Goal: Transaction & Acquisition: Purchase product/service

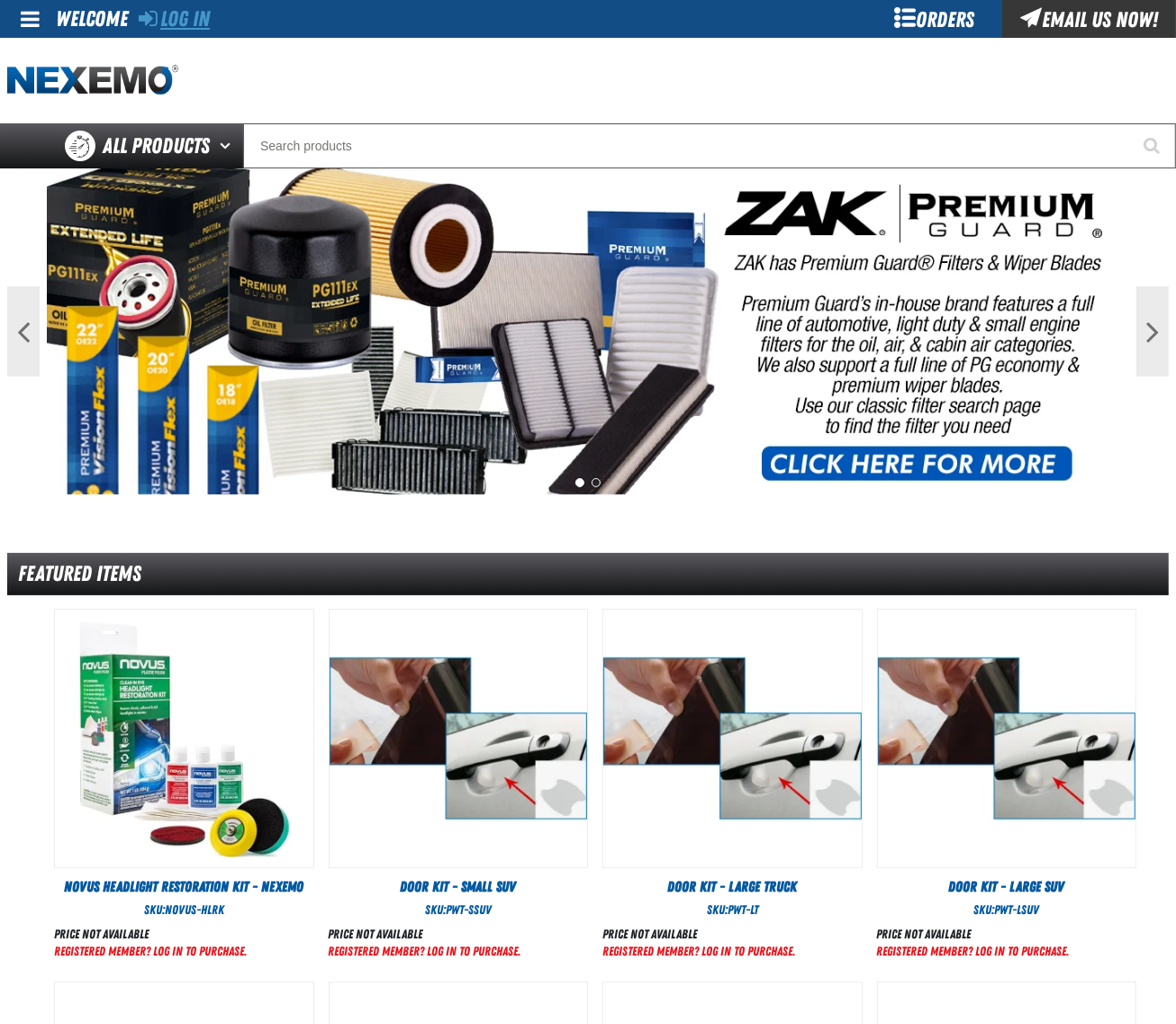
click at [185, 25] on link "Log In" at bounding box center [174, 19] width 72 height 25
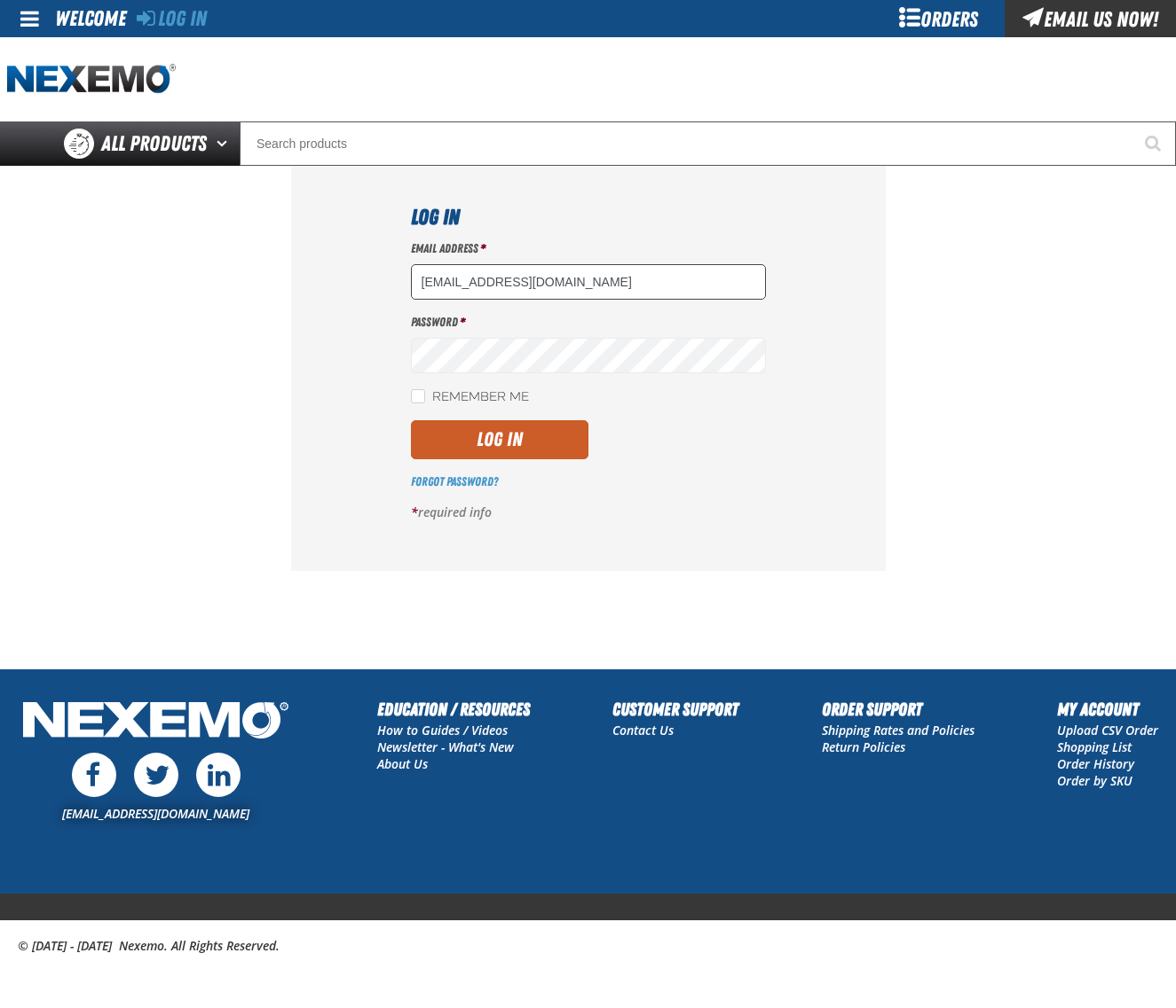
click at [610, 294] on input "dsmith04@vtaig.com" at bounding box center [588, 282] width 354 height 36
type input "dloerzel@vtaig.com"
click at [517, 444] on button "Log In" at bounding box center [500, 439] width 178 height 39
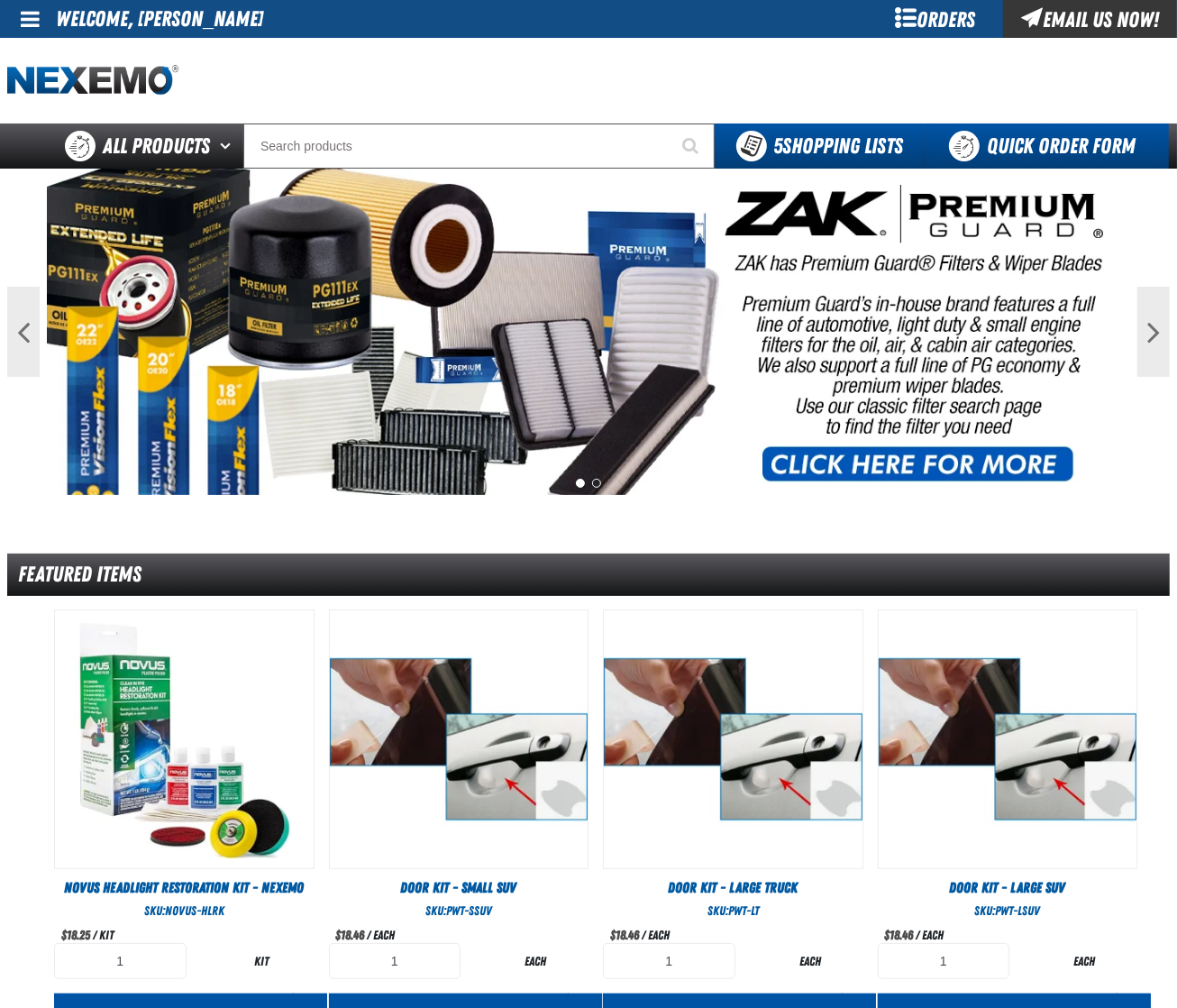
click at [1076, 129] on link "Quick Order Form" at bounding box center [1047, 146] width 245 height 45
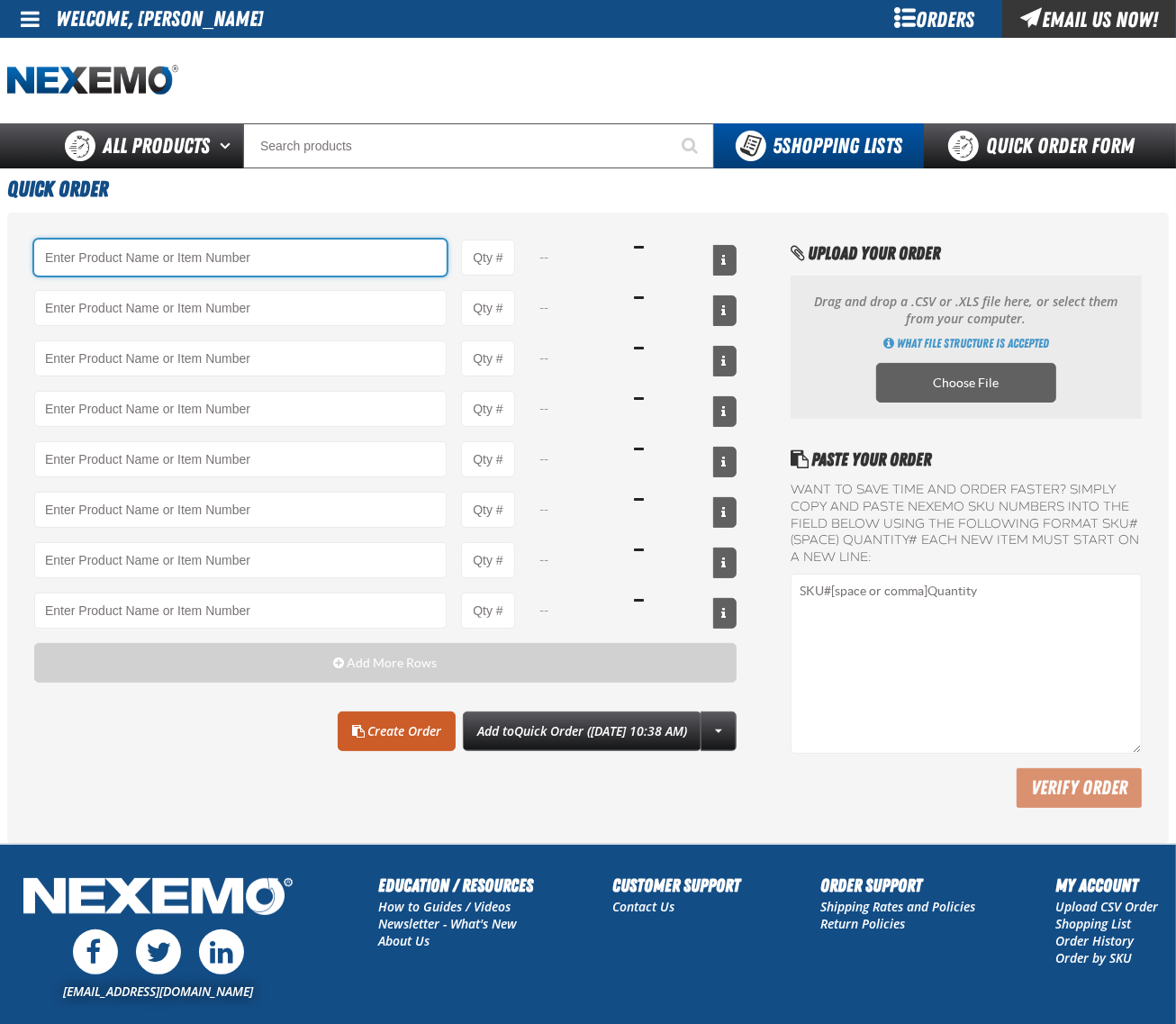
click at [342, 273] on input "Product" at bounding box center [241, 258] width 413 height 36
paste input "B304"
type input "B304 - Battery Service Kit - Cleaner &amp; Protector with Anti-Corrosion Pads -…"
type input "1"
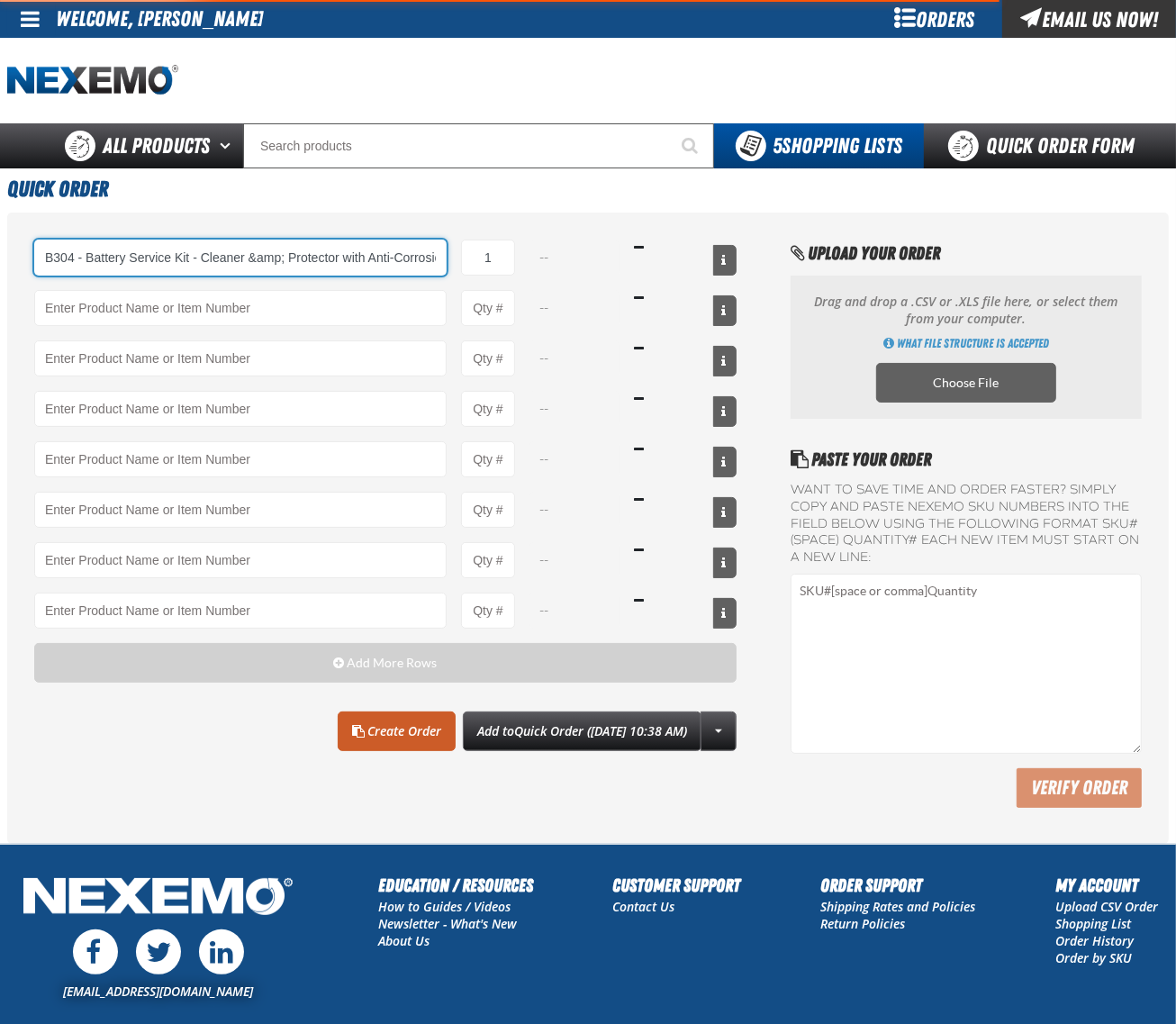
select select "kit"
type input "B304 - Battery Service Kit - Cleaner &amp; Protector with Anti-Corrosion Pads -…"
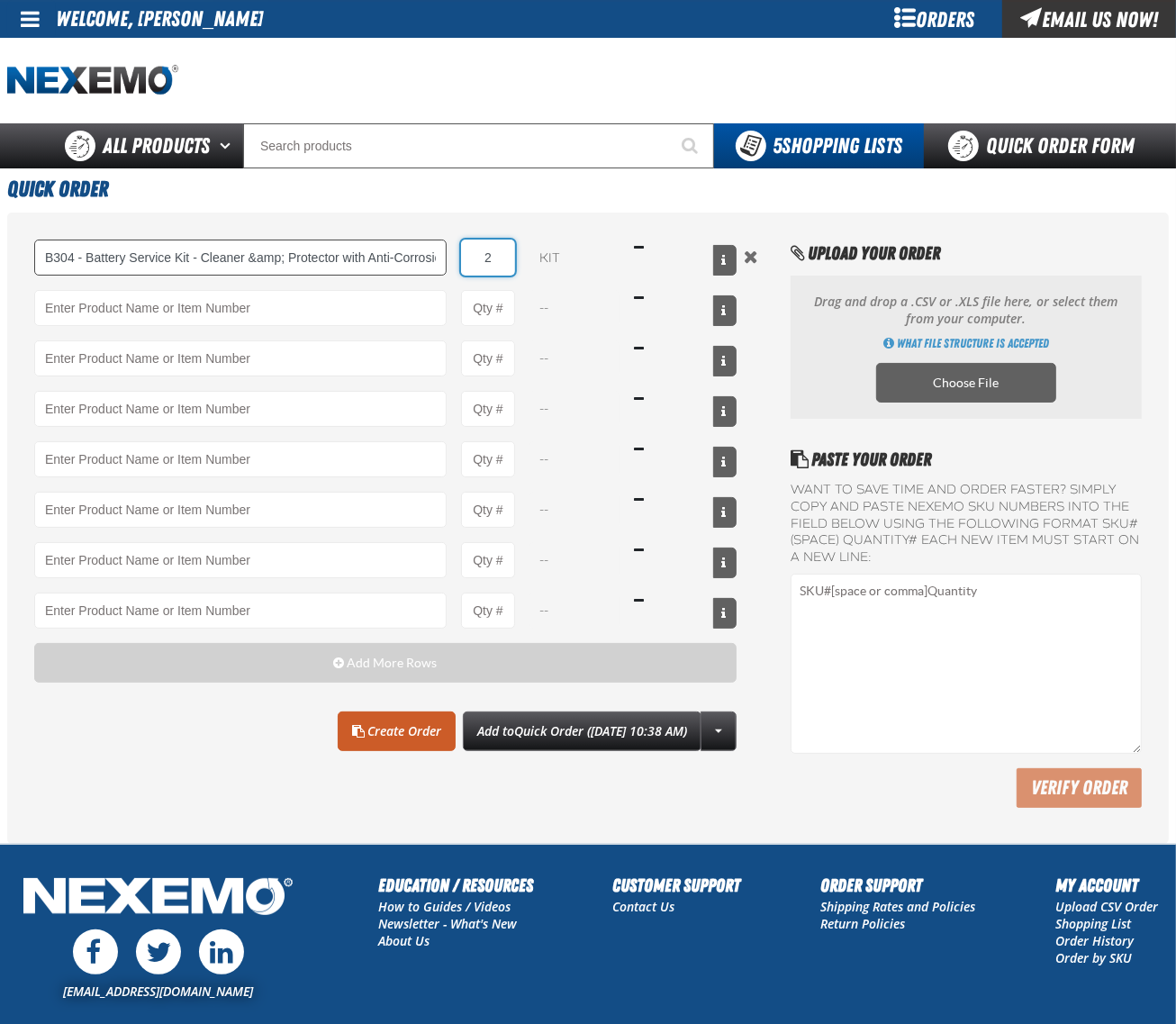
type input "24"
type input "B304 - Battery Service Kit - Cleaner &amp; Protector with Anti-Corrosion Pads -…"
type input "24"
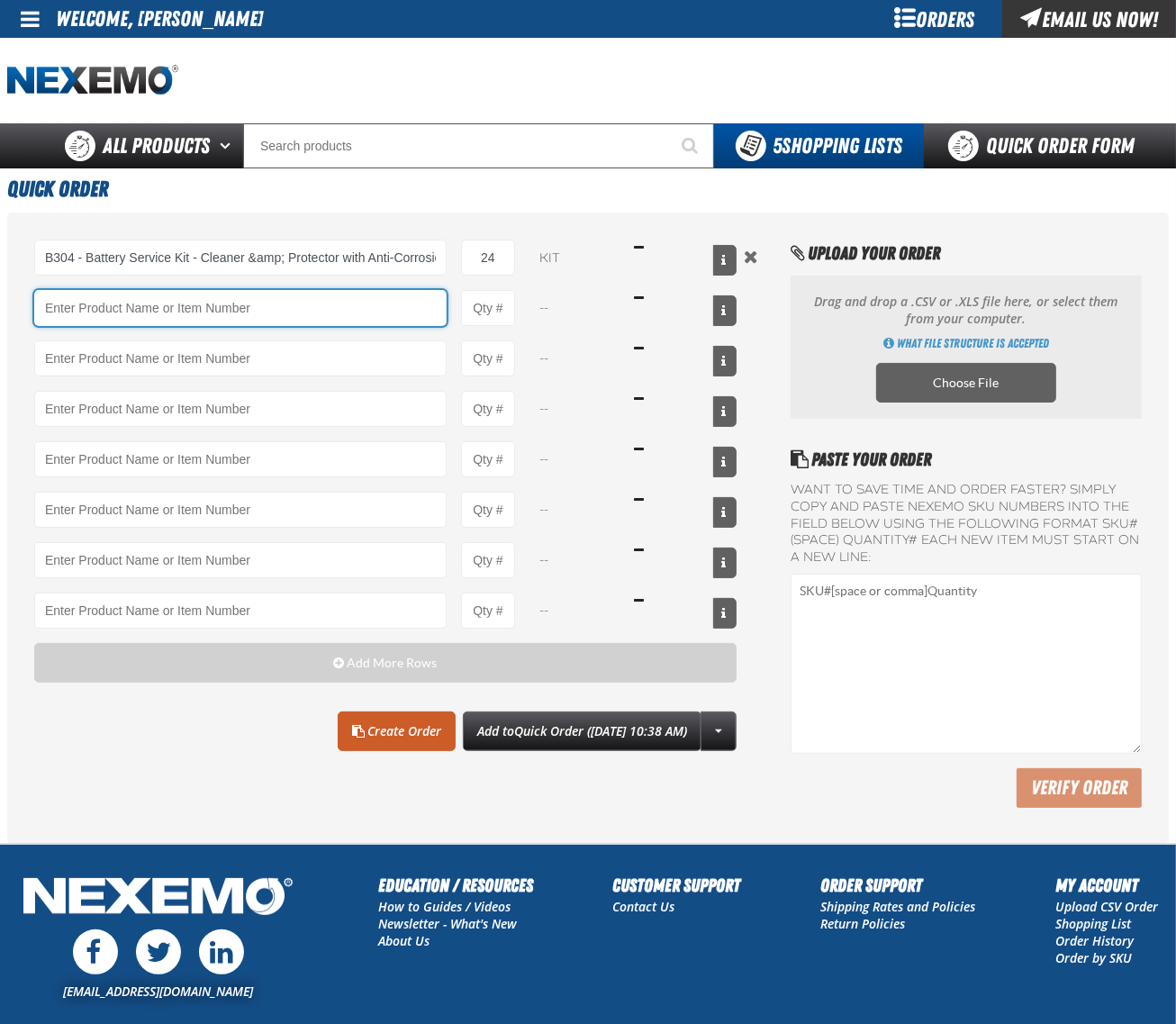
click at [183, 309] on input "Product" at bounding box center [241, 308] width 413 height 36
paste input "BK100C"
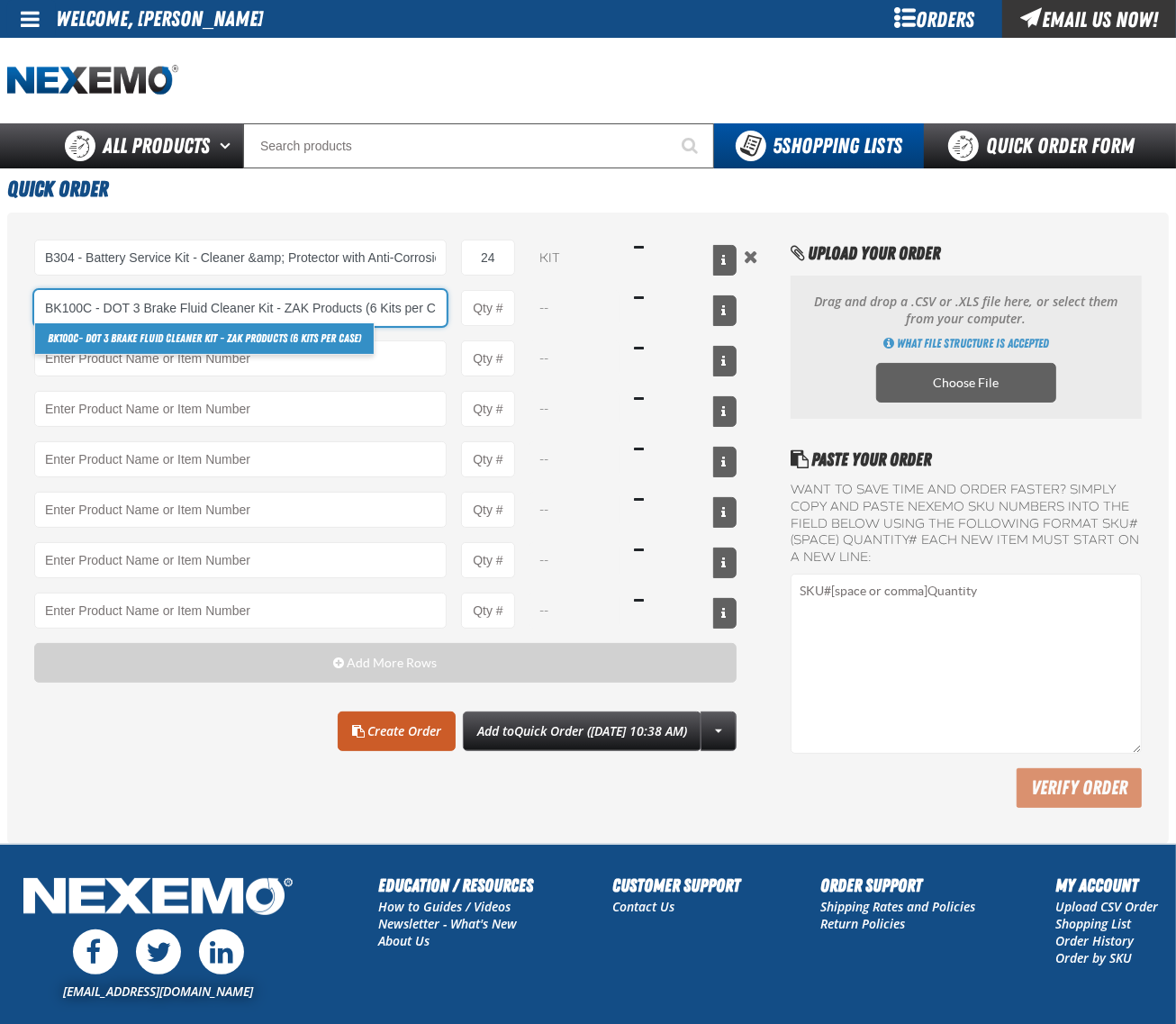
type input "BK100C - DOT 3 Brake Fluid Cleaner Kit - ZAK Products (6 Kits per Case)"
type input "1"
select select "kit"
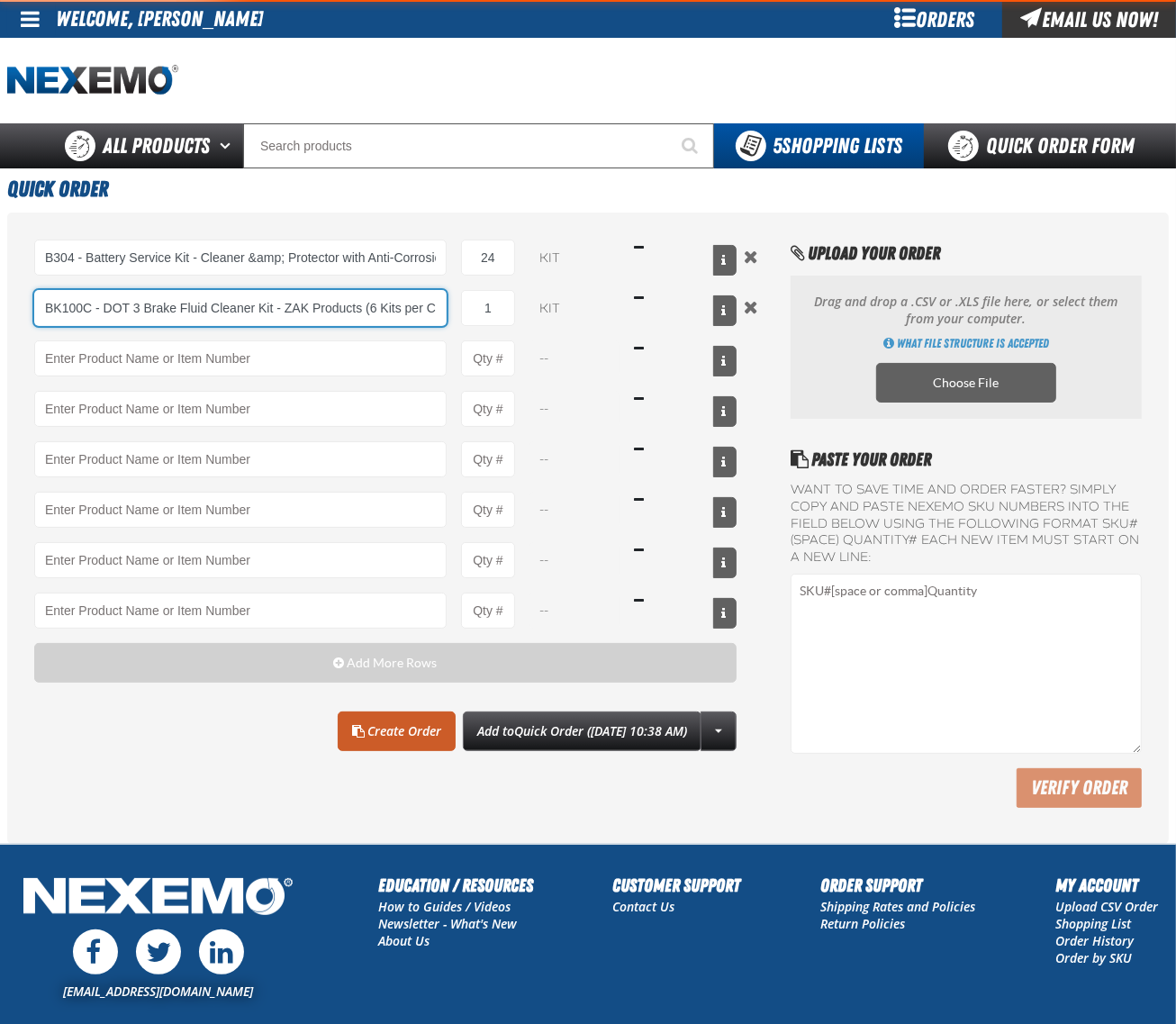
type input "BK100C - DOT 3 Brake Fluid Cleaner Kit - ZAK Products (6 Kits per Case)"
type input "36"
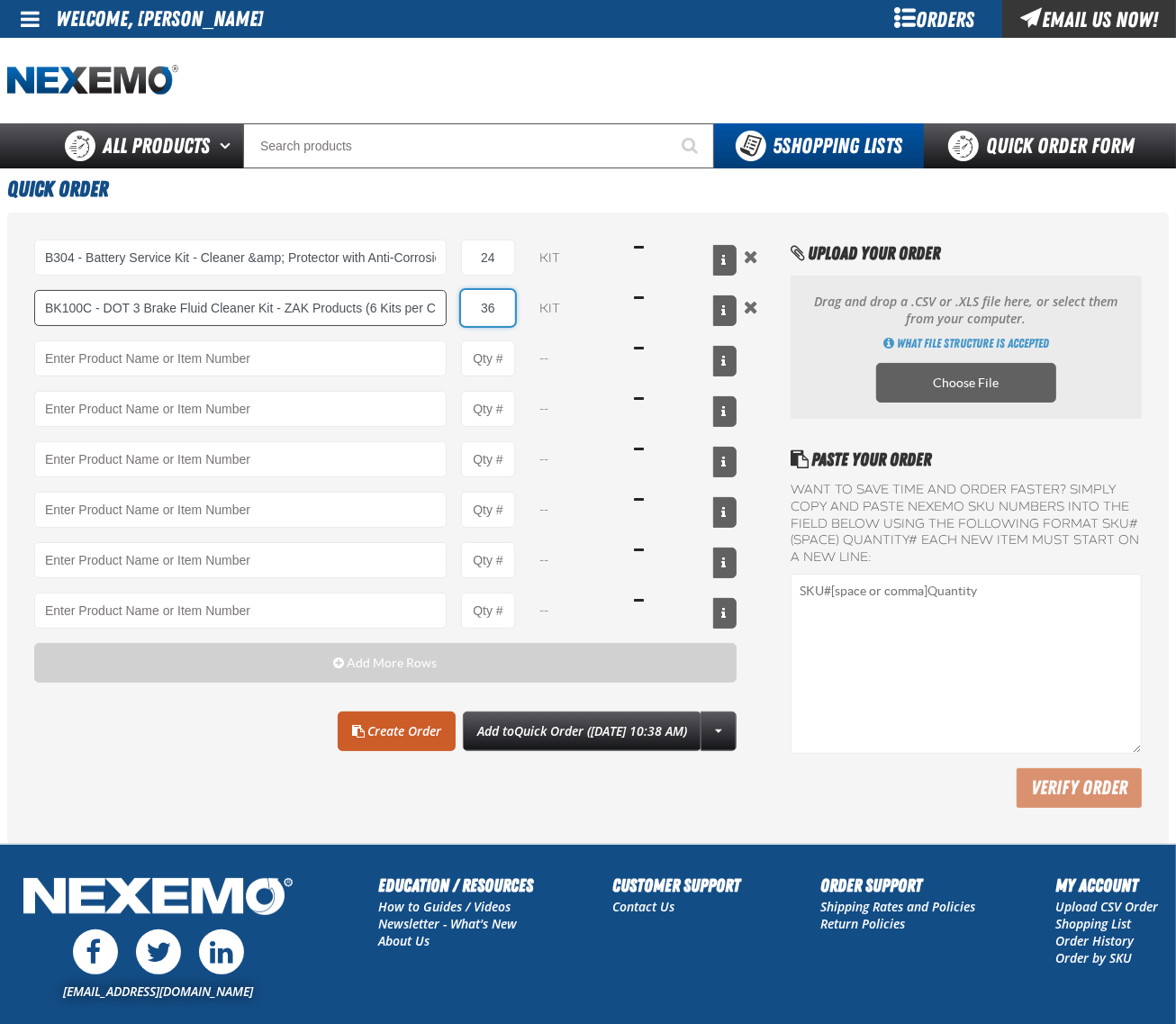
type input "BK100C - DOT 3 Brake Fluid Cleaner Kit - ZAK Products (6 Kits per Case)"
type input "36"
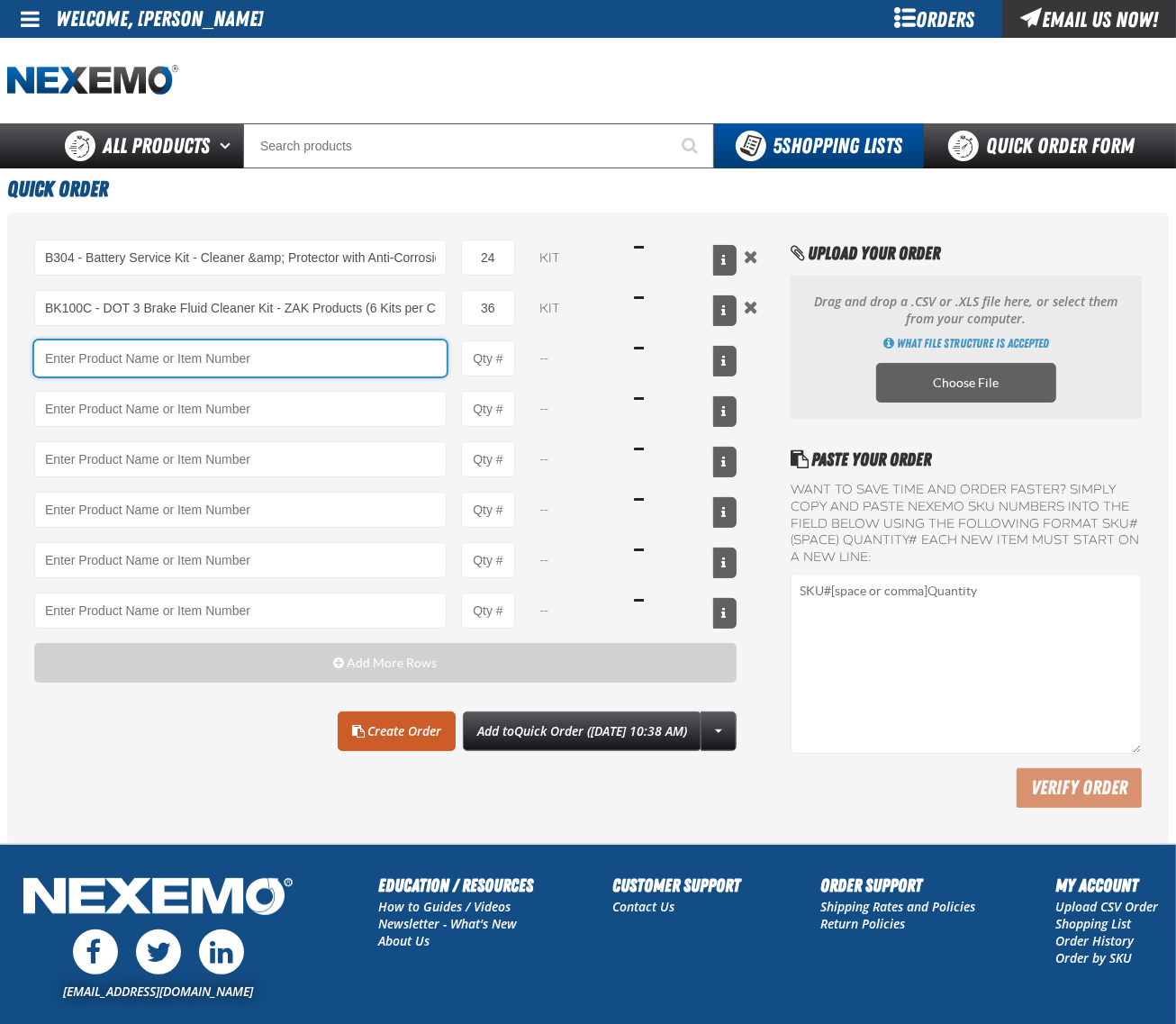
paste input "C500"
type input "C500 - Synthetic Engine Oil Booster - ZAK Products"
type input "1"
type input "C500 - Synthetic Engine Oil Booster - ZAK Products"
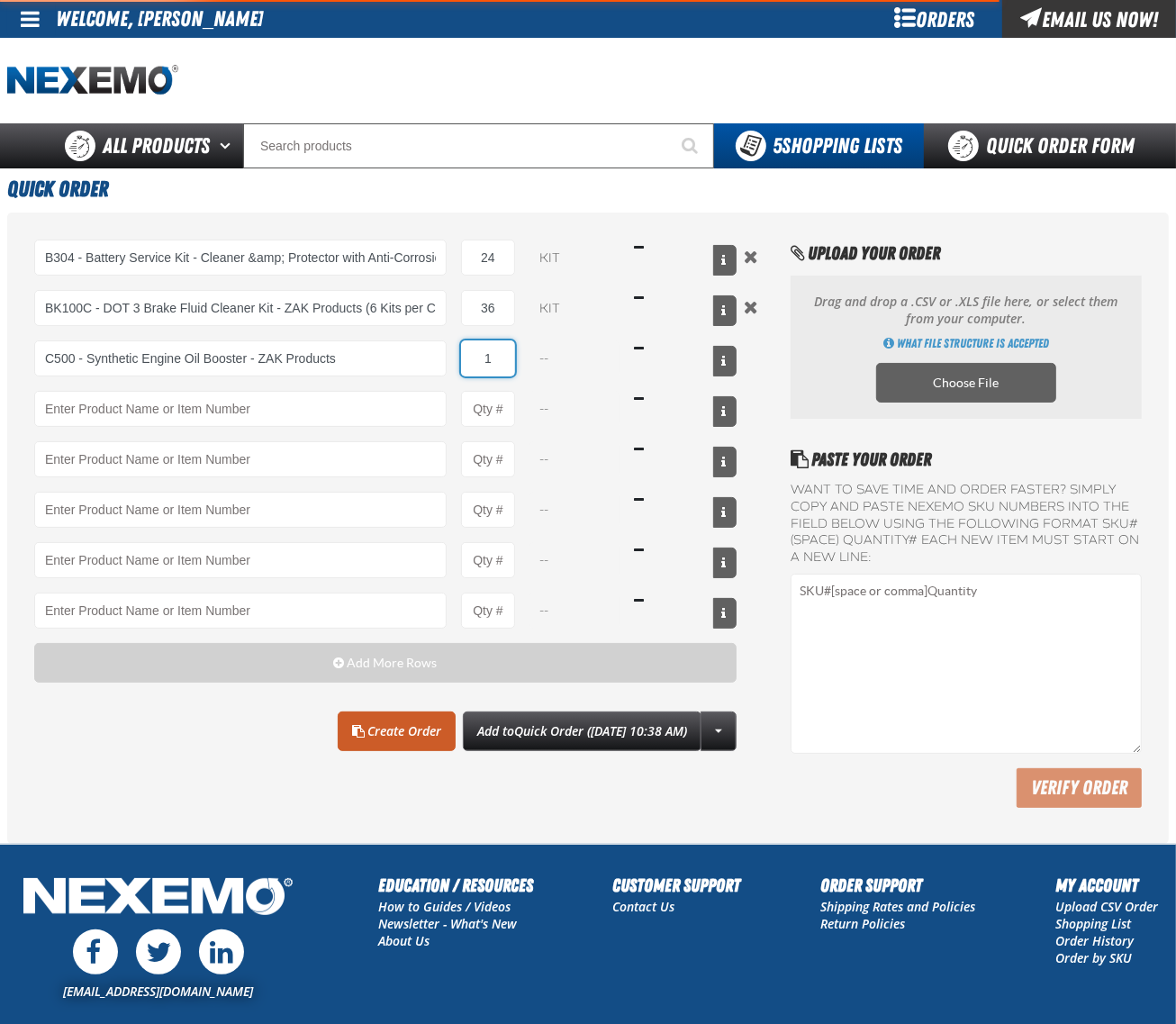
select select "bottle"
type input "9"
type input "C500 - Synthetic Engine Oil Booster - ZAK Products"
type input "96"
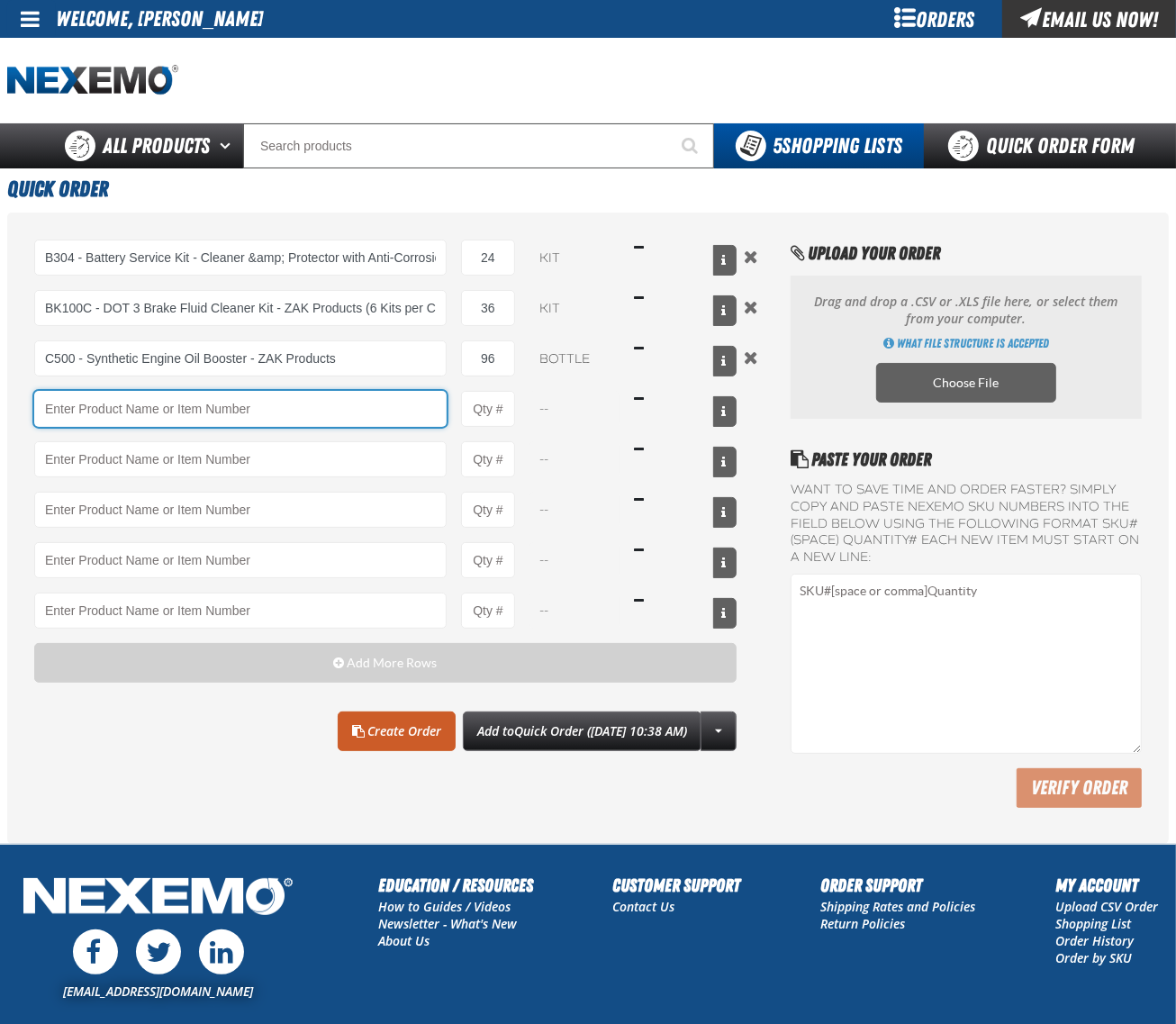
paste input "PS710"
type input "PS710 - Multi-Vehicle Red Power Steering Fluid with Conditioner - ZAK Products"
type input "1"
select select "bottle"
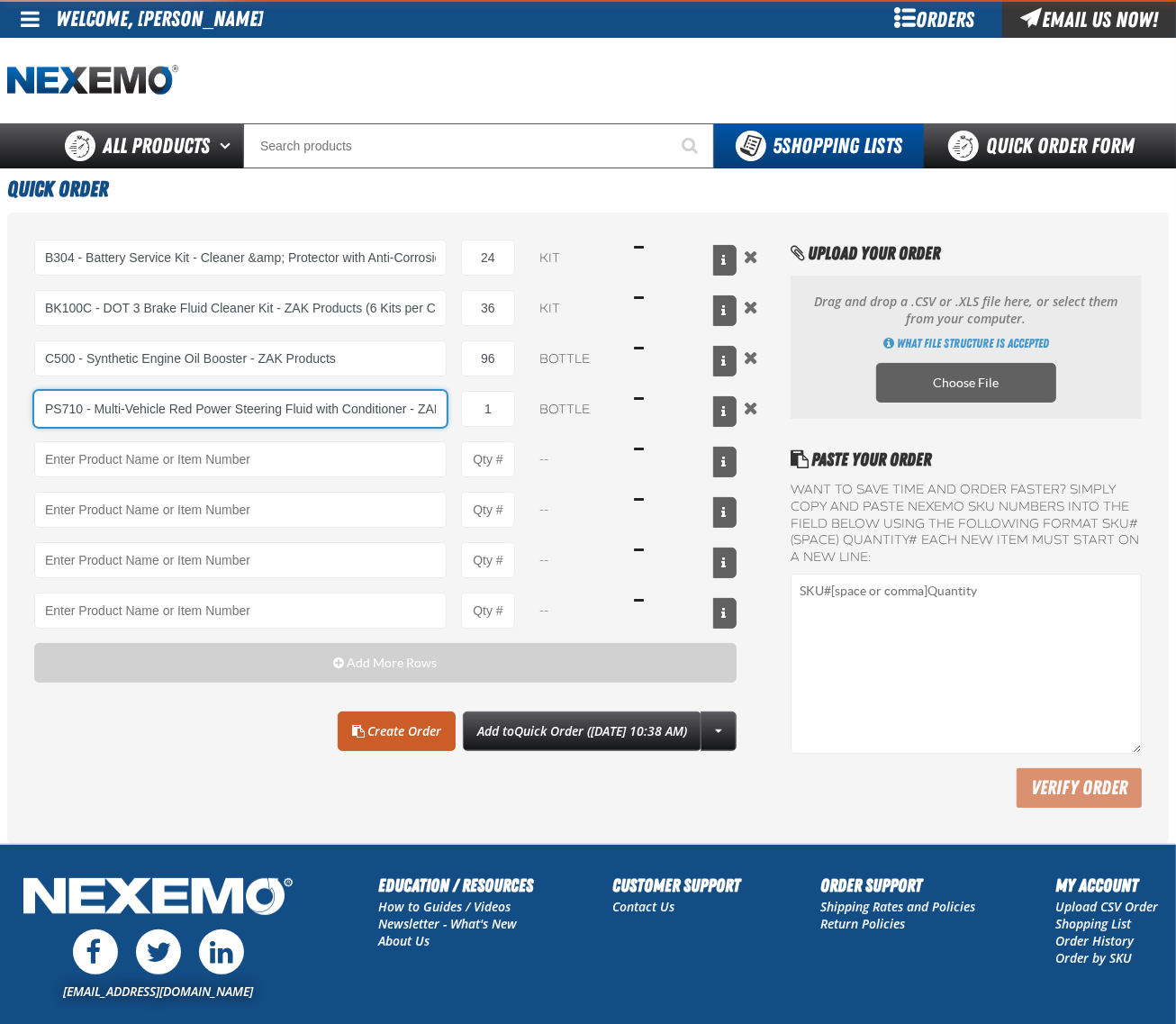
type input "PS710 - Multi-Vehicle Red Power Steering Fluid with Conditioner - ZAK Products"
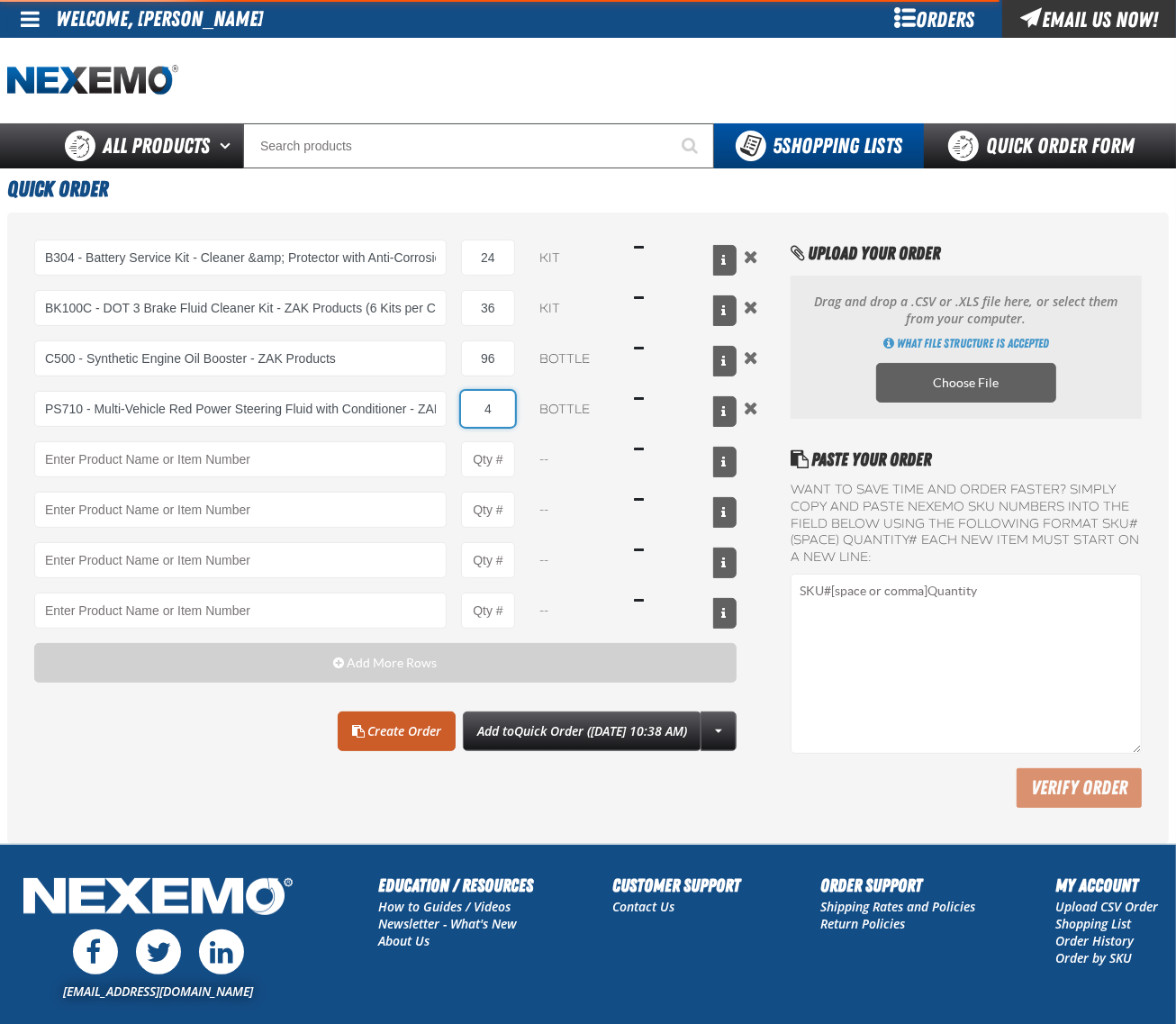
type input "4"
type input "PS710 - Multi-Vehicle Red Power Steering Fluid with Conditioner - ZAK Products"
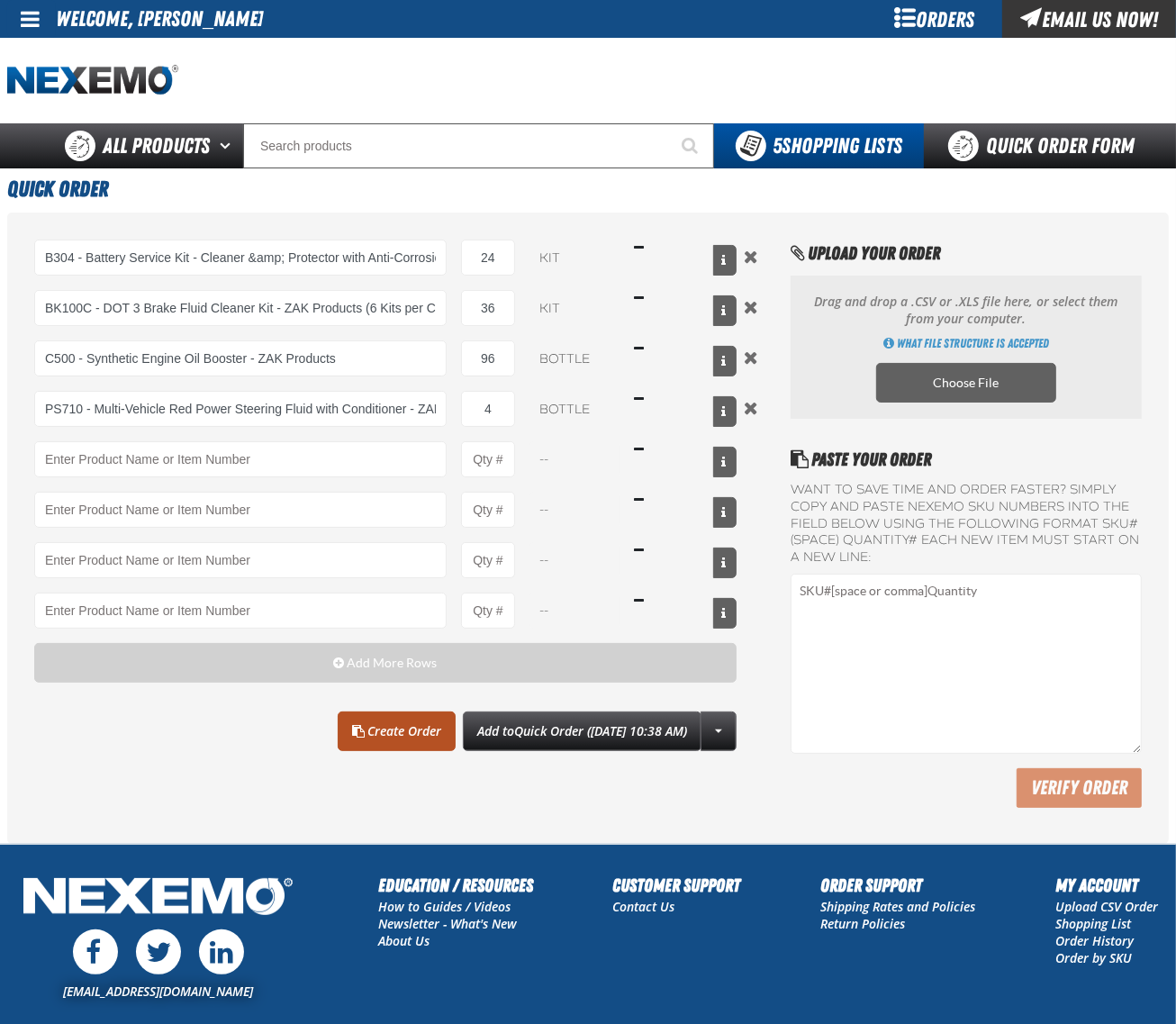
click at [352, 744] on link "Create Order" at bounding box center [396, 731] width 118 height 40
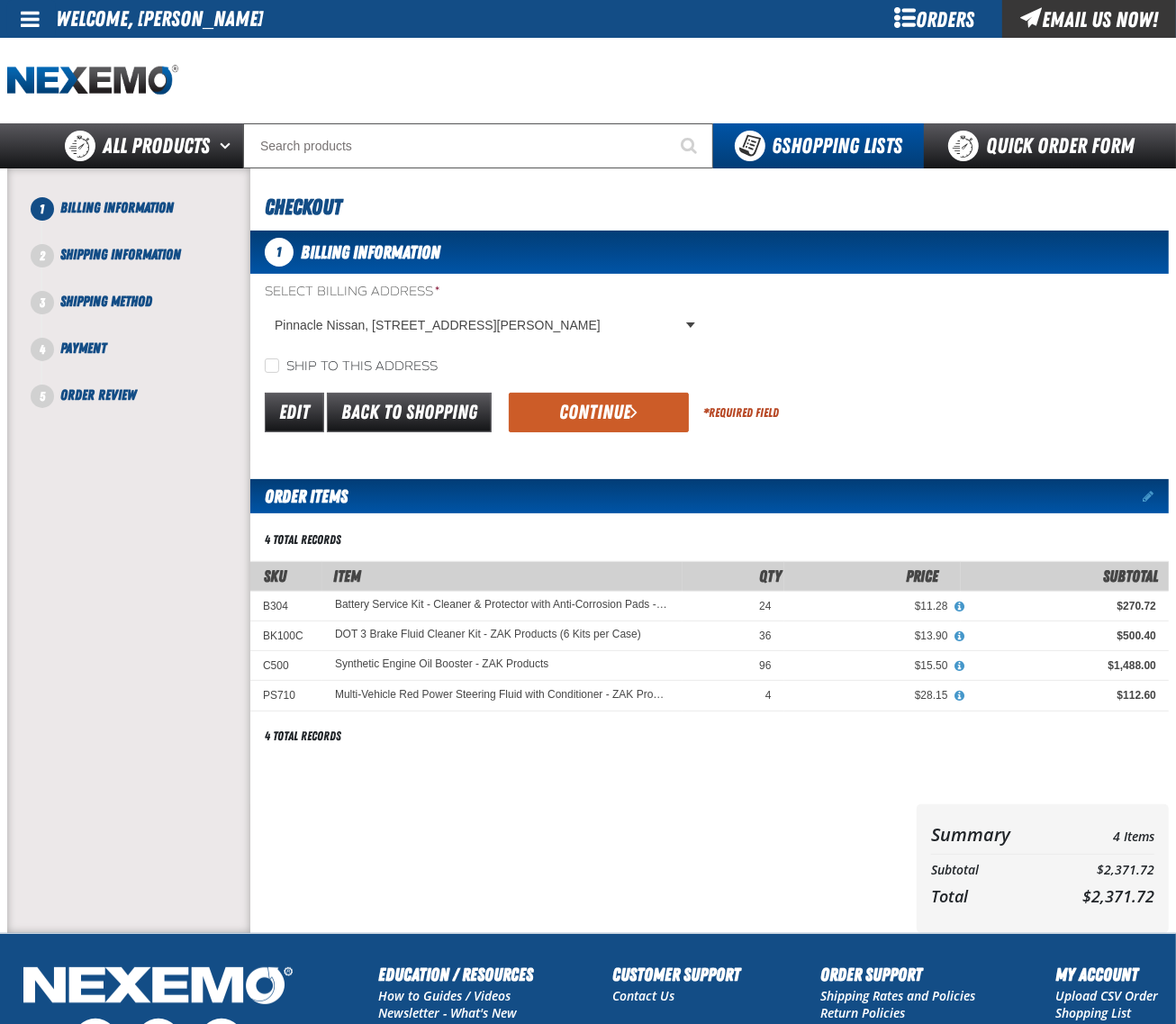
click at [311, 359] on label "Ship to this address" at bounding box center [351, 367] width 173 height 17
click at [279, 359] on input "Ship to this address" at bounding box center [271, 366] width 14 height 14
checkbox input "true"
click at [610, 420] on button "Continue" at bounding box center [599, 412] width 180 height 40
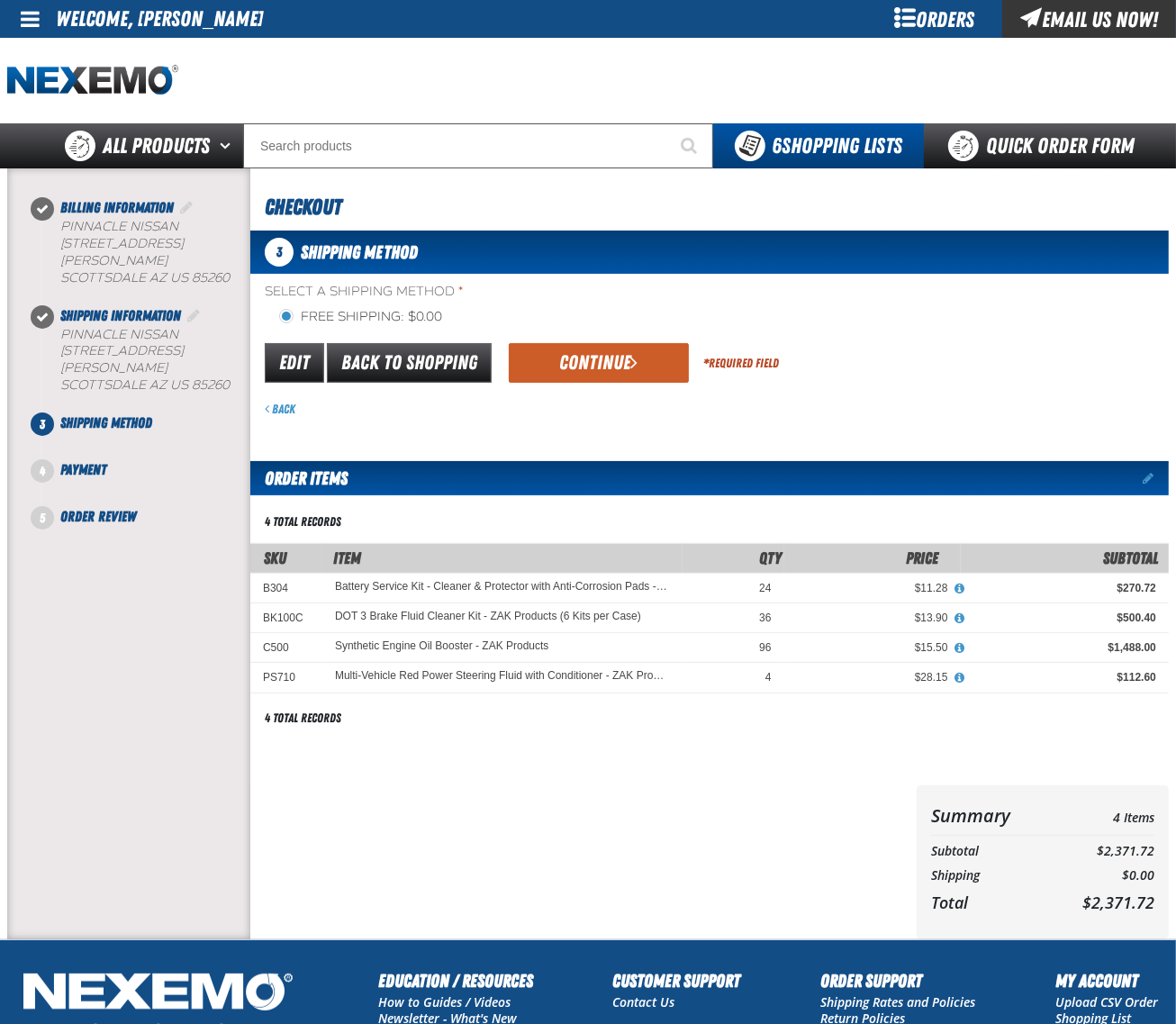
click at [609, 401] on div "Back" at bounding box center [717, 409] width 905 height 17
click at [601, 361] on button "Continue" at bounding box center [599, 363] width 180 height 40
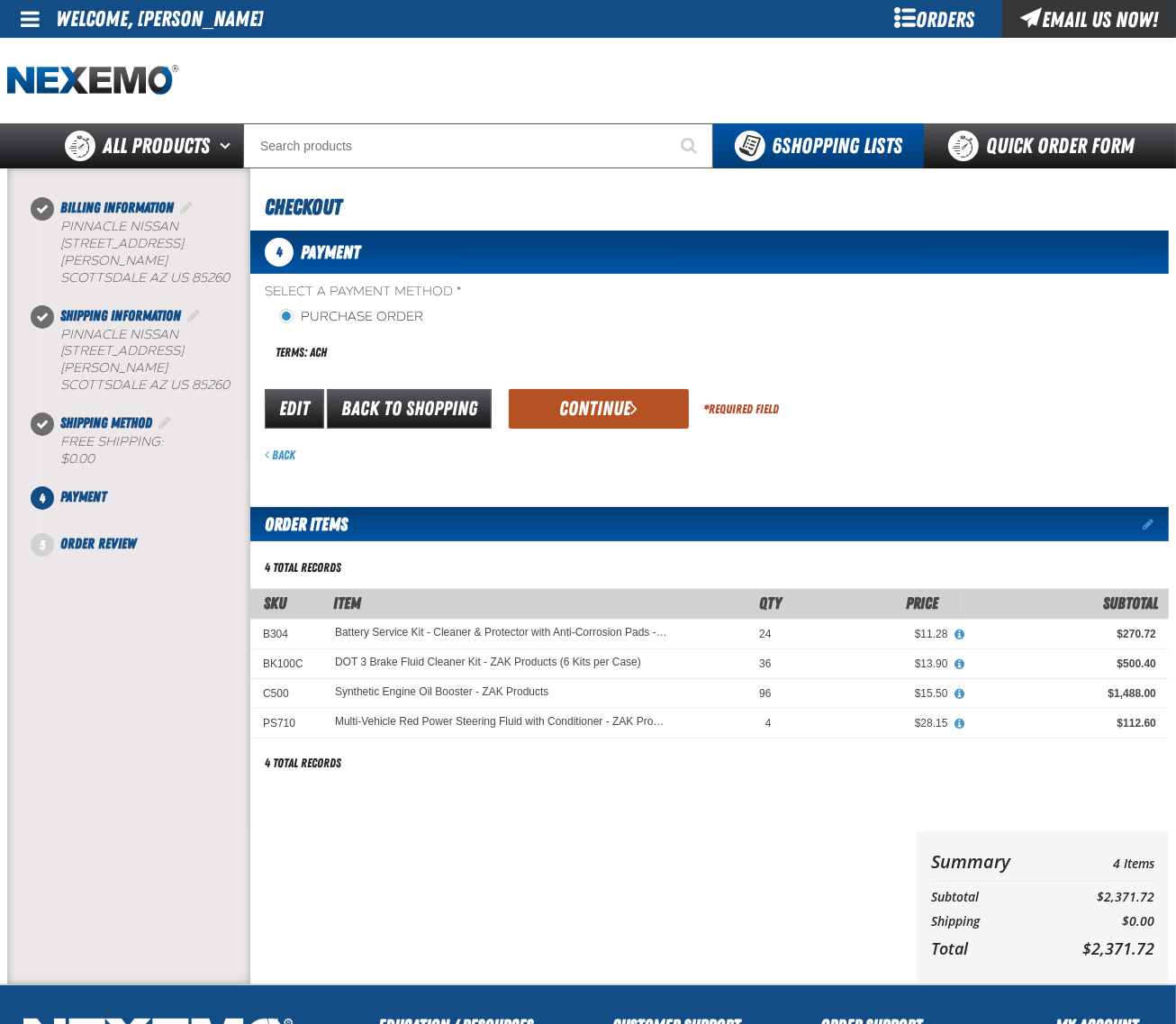
click at [597, 404] on button "Continue" at bounding box center [599, 408] width 180 height 40
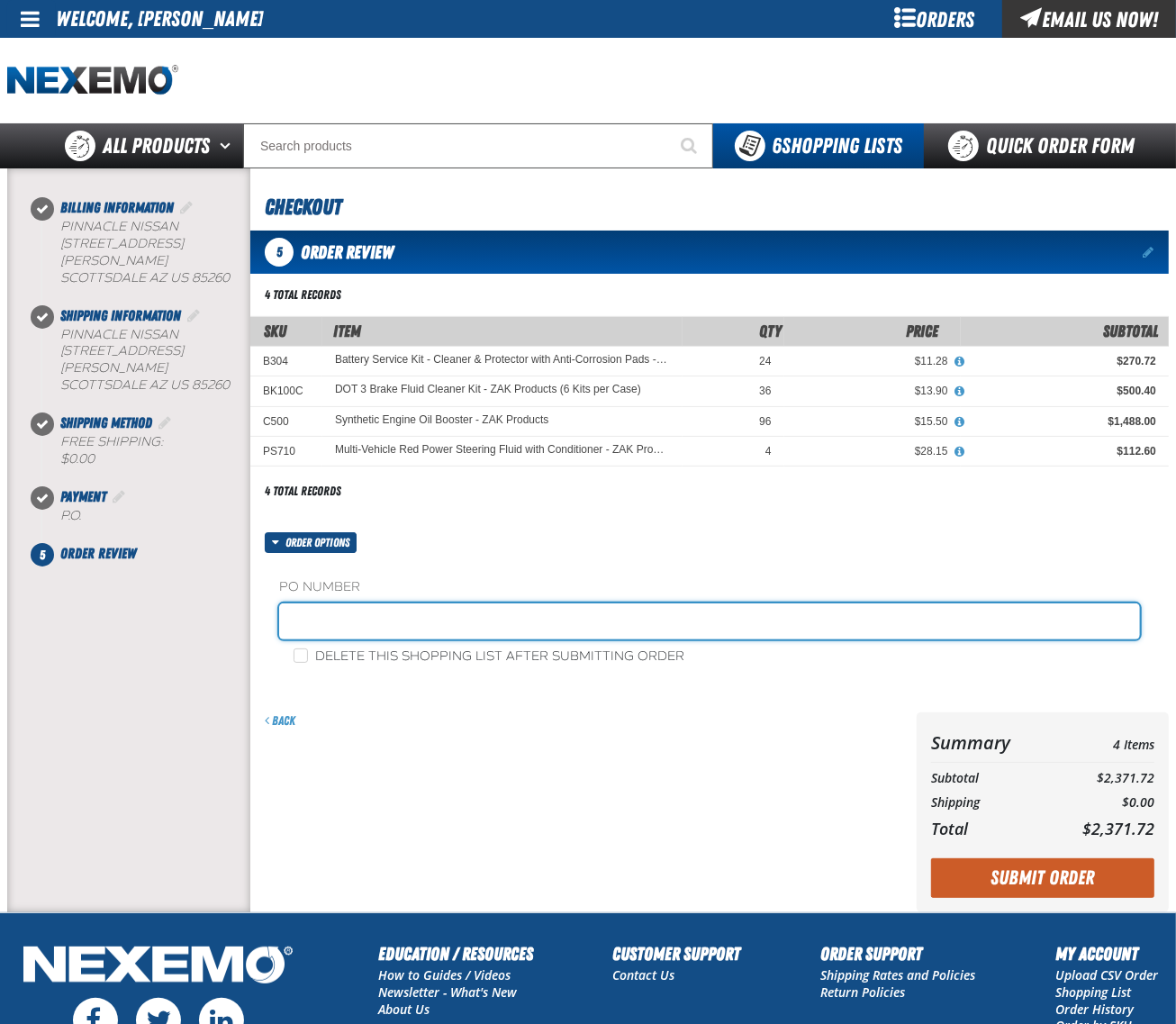
click at [415, 619] on input "text" at bounding box center [709, 621] width 861 height 36
type input "0929CHEM"
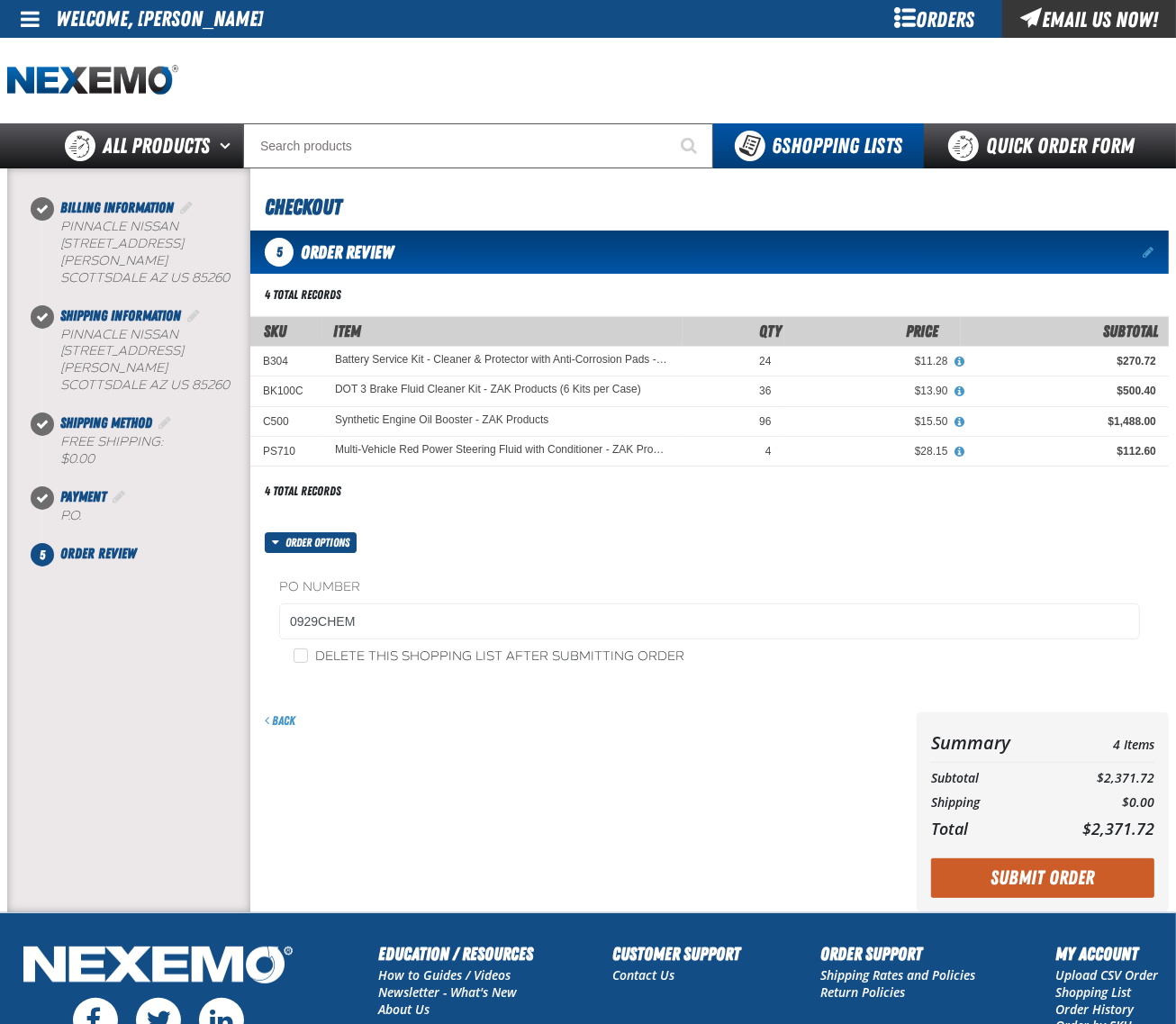
click at [307, 664] on label "Delete this shopping list after submitting order" at bounding box center [489, 657] width 390 height 17
click at [307, 663] on input "Delete this shopping list after submitting order" at bounding box center [300, 655] width 14 height 14
checkbox input "true"
click at [1064, 887] on button "Submit Order" at bounding box center [1043, 878] width 223 height 40
